Goal: Find specific page/section: Find specific page/section

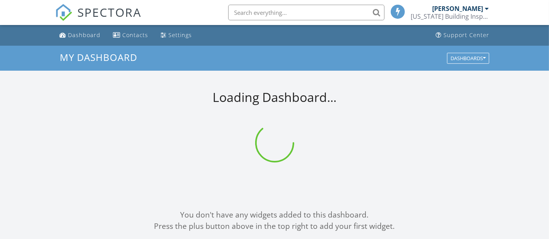
click at [244, 11] on input "text" at bounding box center [306, 13] width 156 height 16
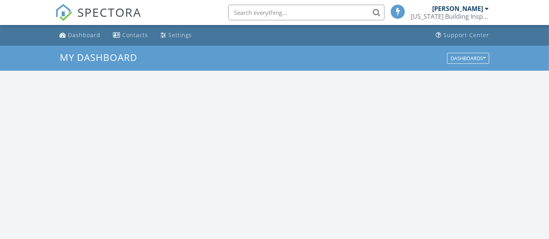
scroll to position [724, 562]
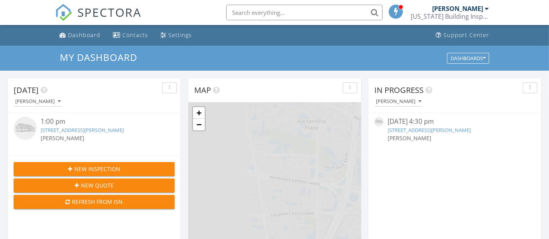
paste input "9427 Rolling Cir"
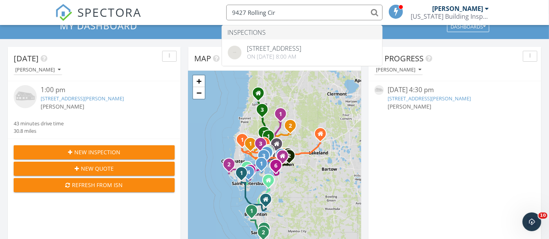
scroll to position [43, 0]
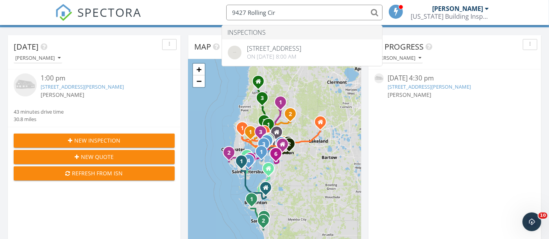
drag, startPoint x: 288, startPoint y: 11, endPoint x: 217, endPoint y: 6, distance: 70.9
click at [230, 5] on input "9427 Rolling Cir" at bounding box center [304, 13] width 156 height 16
paste input "16 Tara Cay Ct"
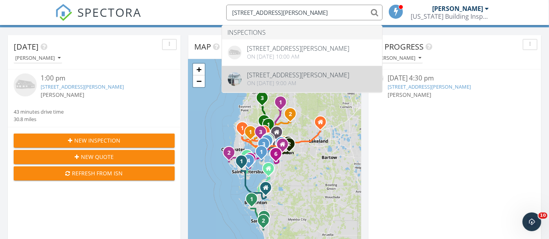
type input "9416 Tara Cay Ct"
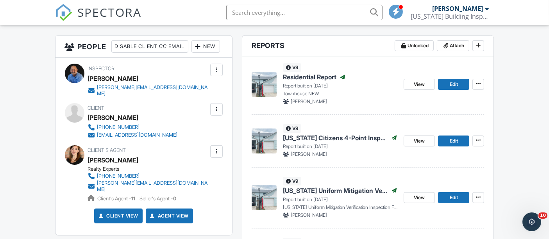
scroll to position [173, 0]
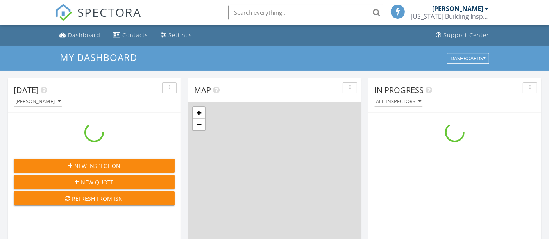
click at [238, 16] on input "text" at bounding box center [306, 13] width 156 height 16
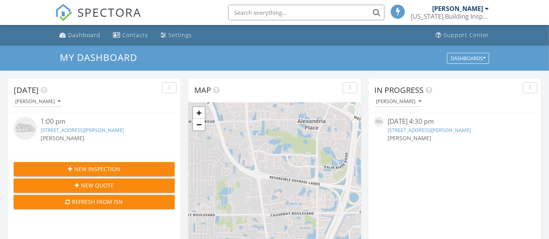
scroll to position [724, 562]
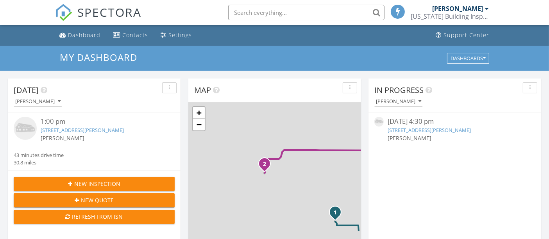
paste input "9427 Rolling Cir,"
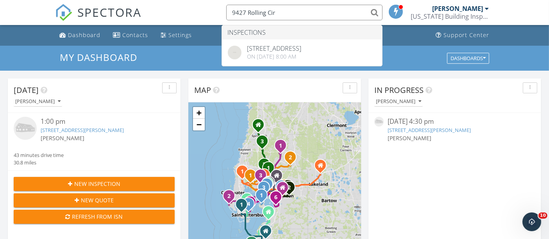
scroll to position [0, 0]
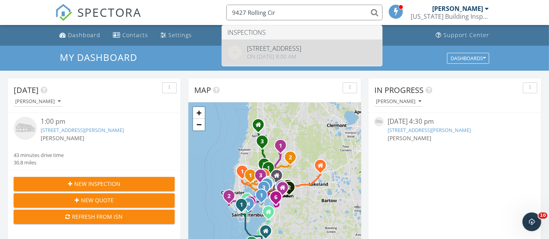
type input "9427 Rolling Cir"
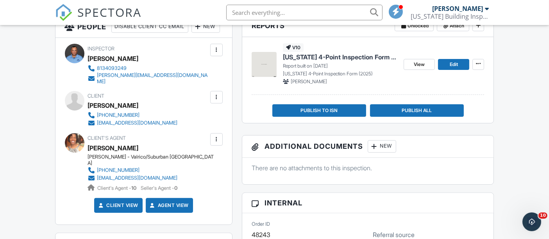
scroll to position [130, 0]
